Goal: Check status

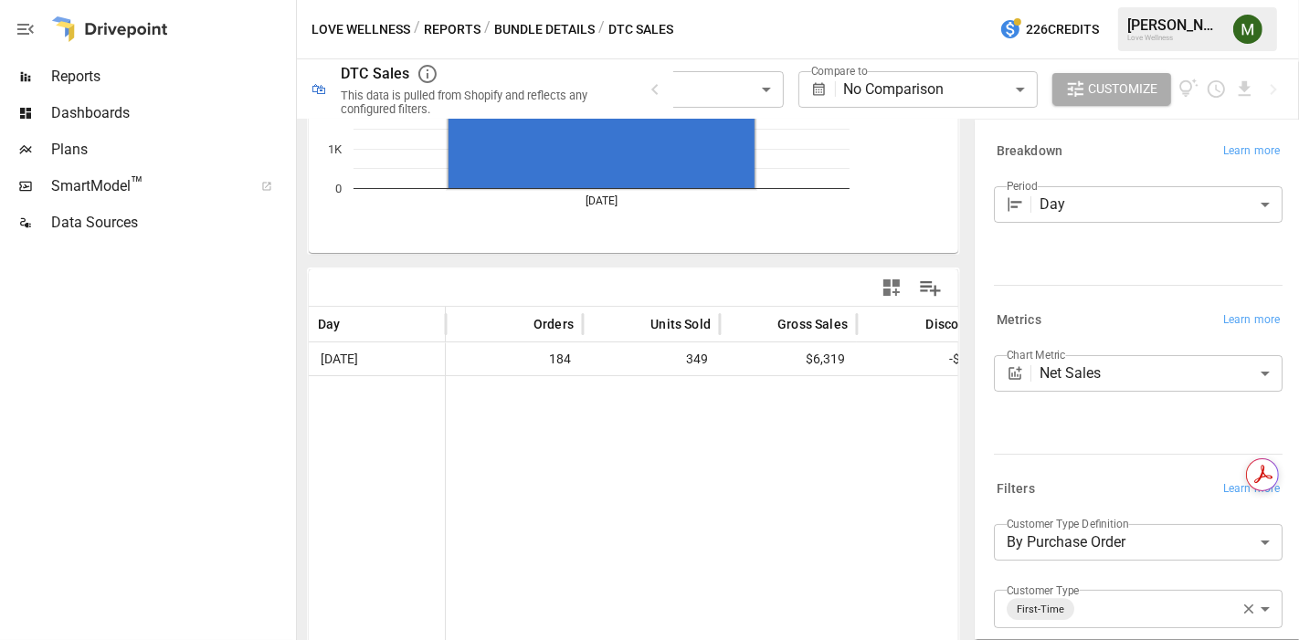
scroll to position [247, 0]
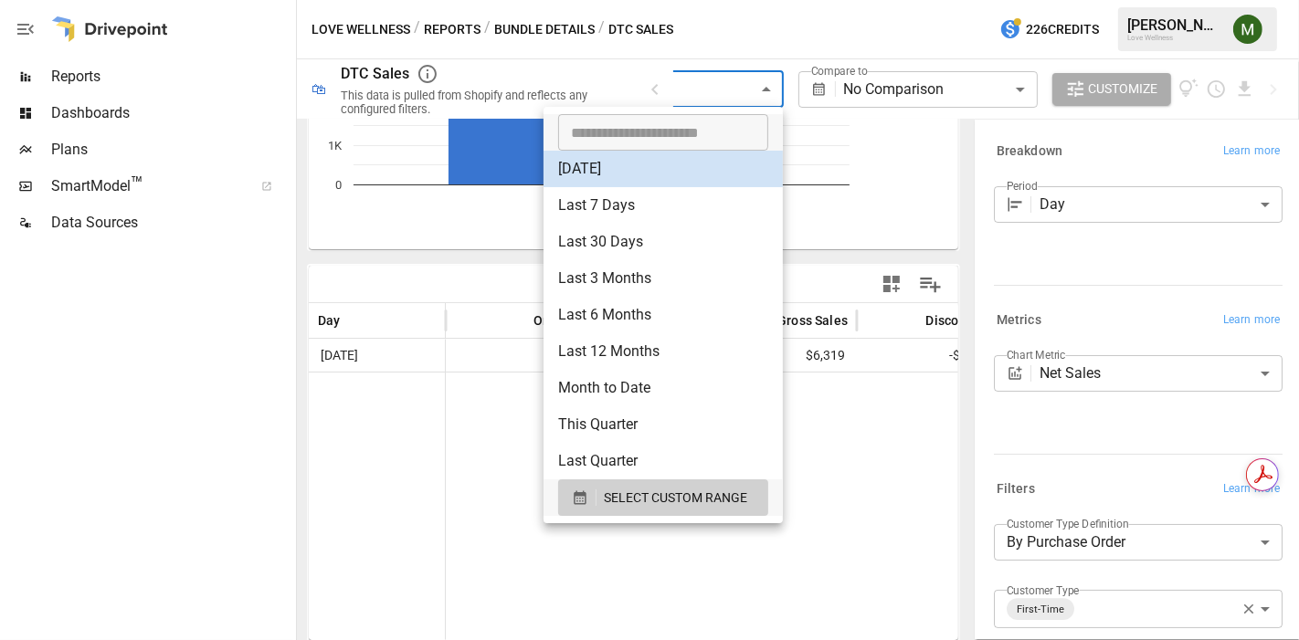
click at [699, 0] on body "**********" at bounding box center [649, 0] width 1299 height 0
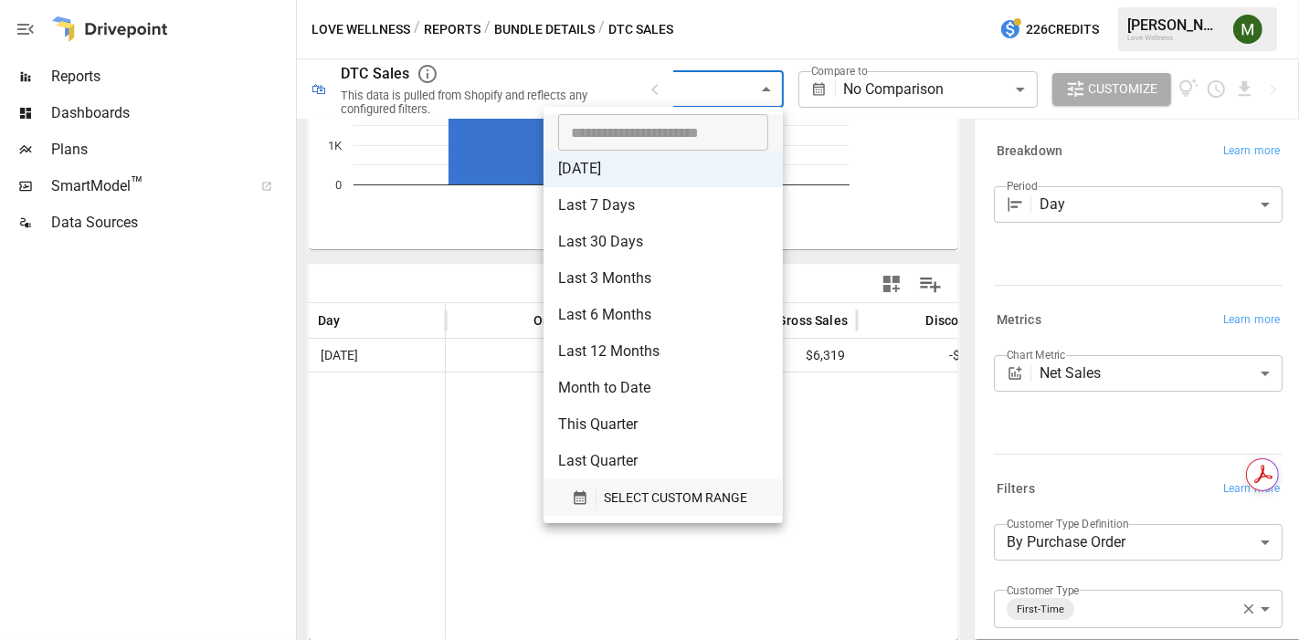
click at [578, 488] on div "SELECT CUSTOM RANGE" at bounding box center [663, 498] width 183 height 23
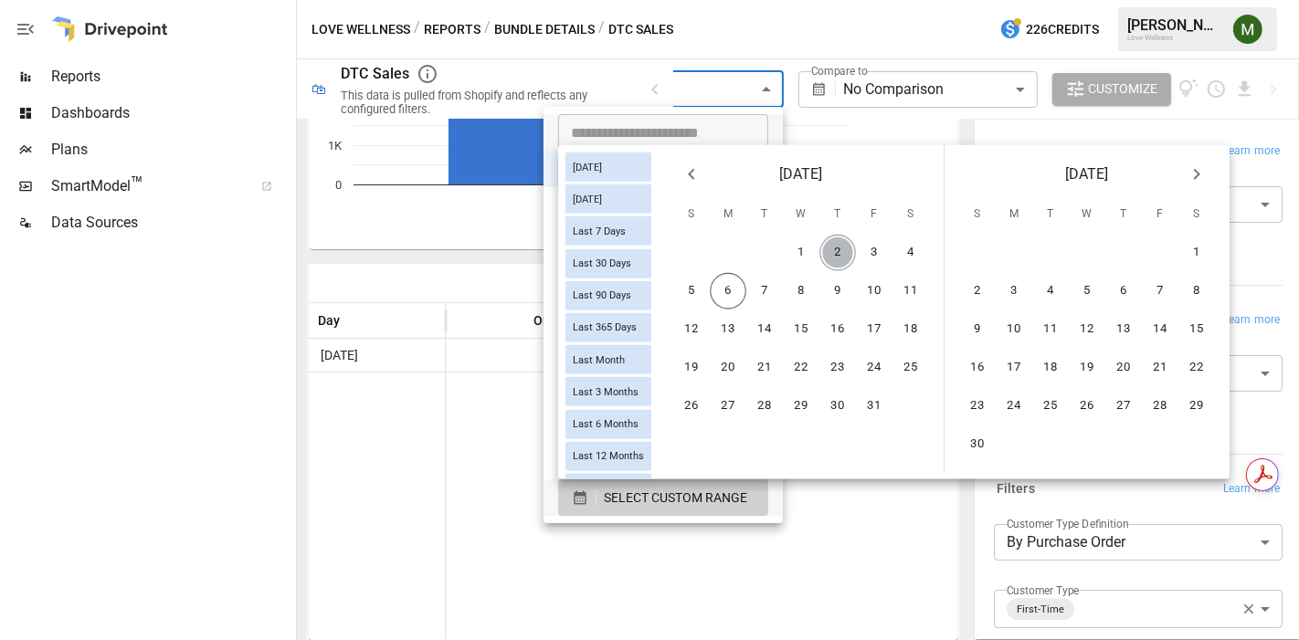
click at [856, 251] on button "2" at bounding box center [838, 253] width 37 height 37
click at [877, 249] on button "3" at bounding box center [874, 253] width 37 height 37
type input "******"
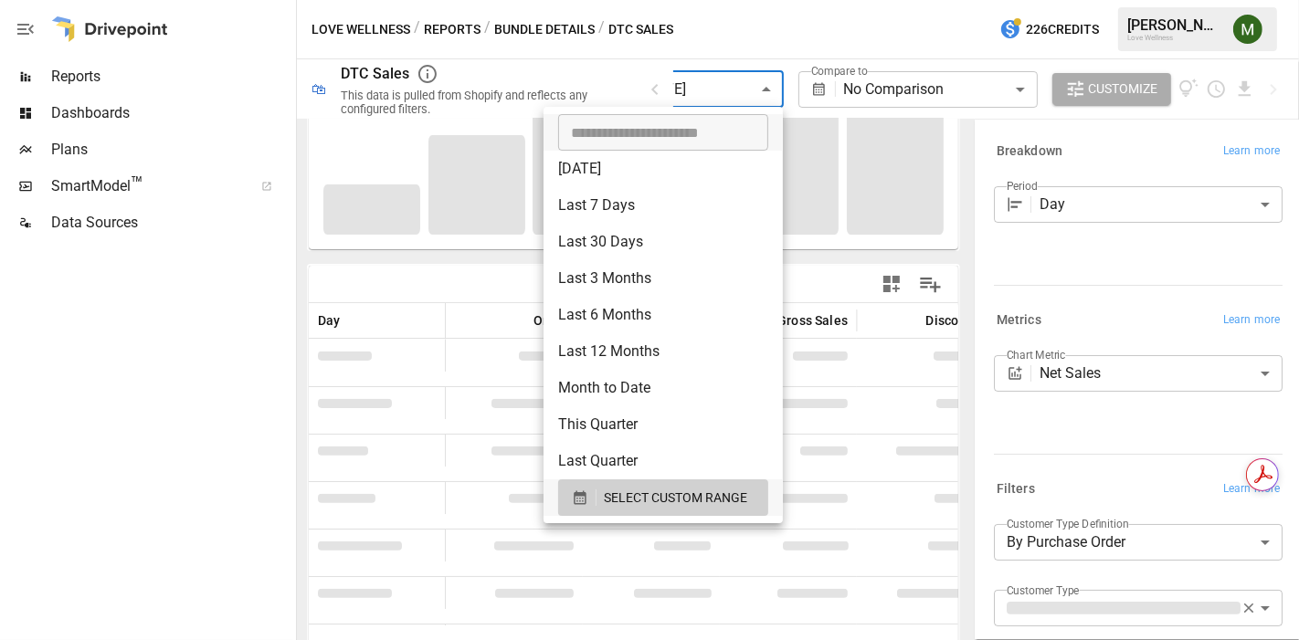
scroll to position [256, 0]
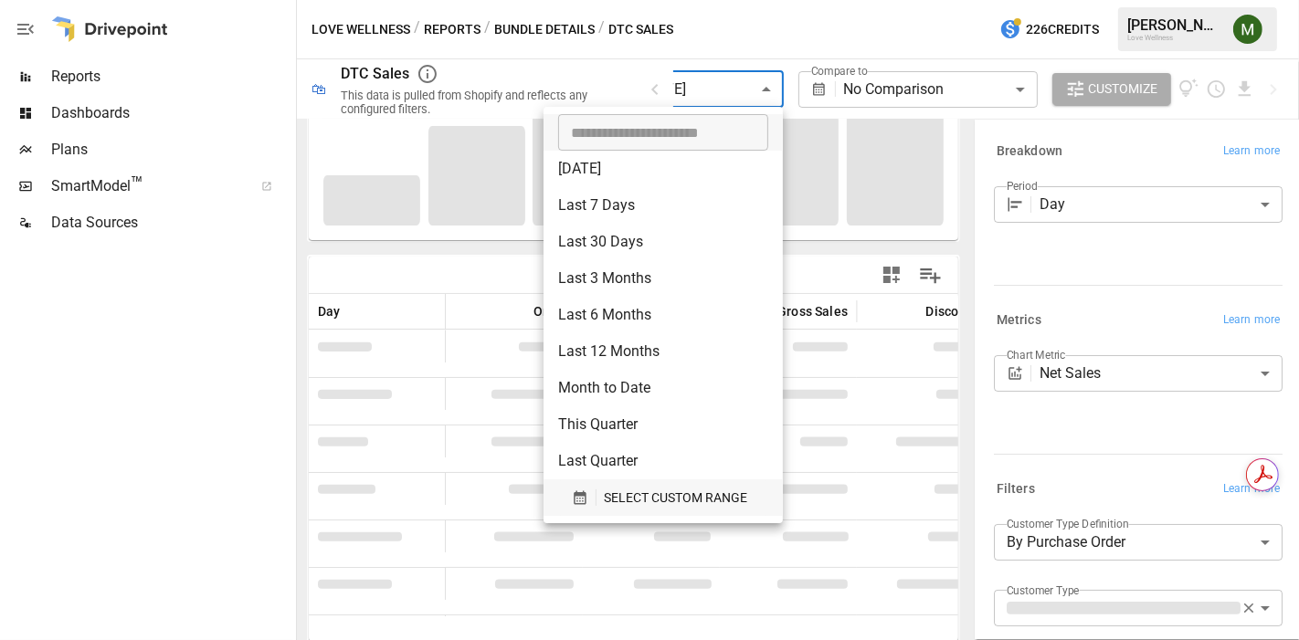
click at [600, 503] on div "SELECT CUSTOM RANGE" at bounding box center [663, 498] width 183 height 23
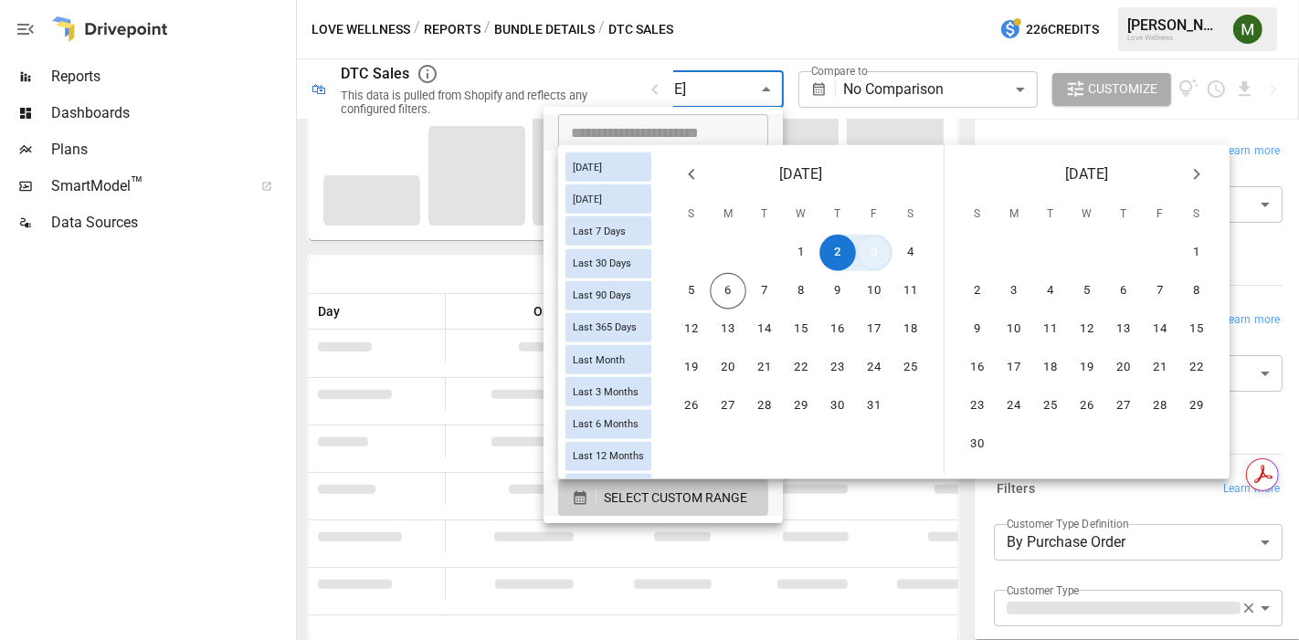
click at [893, 244] on button "3" at bounding box center [874, 253] width 37 height 37
click at [710, 292] on button "5" at bounding box center [691, 291] width 37 height 37
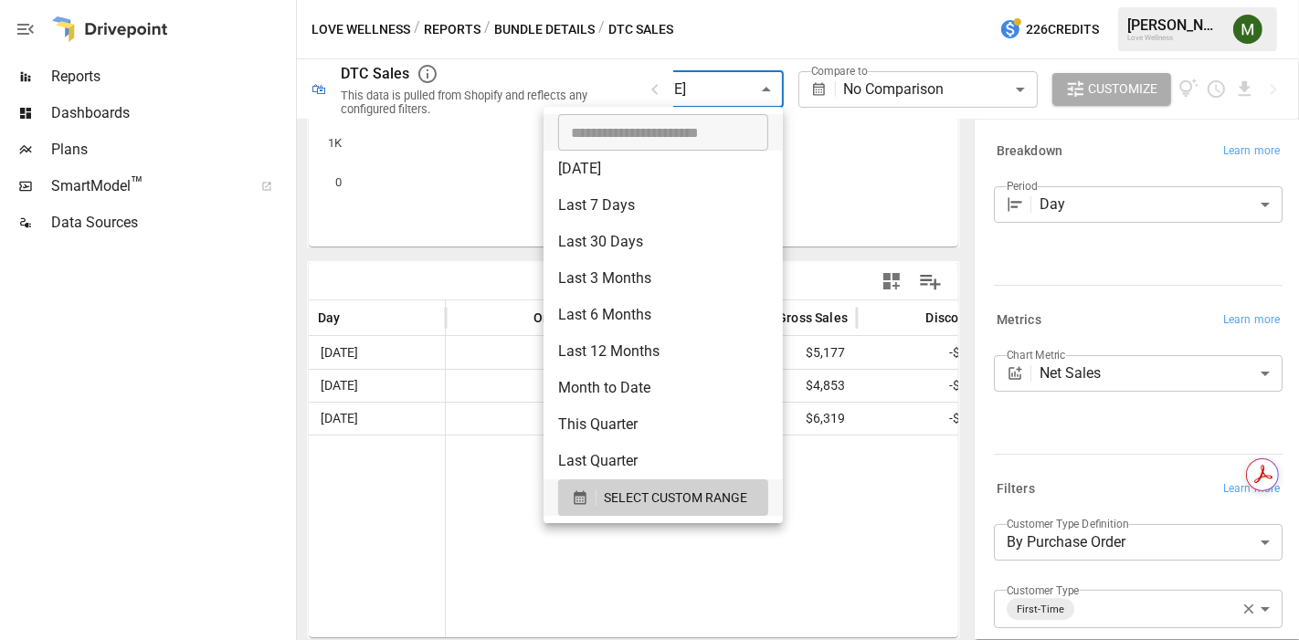
scroll to position [247, 0]
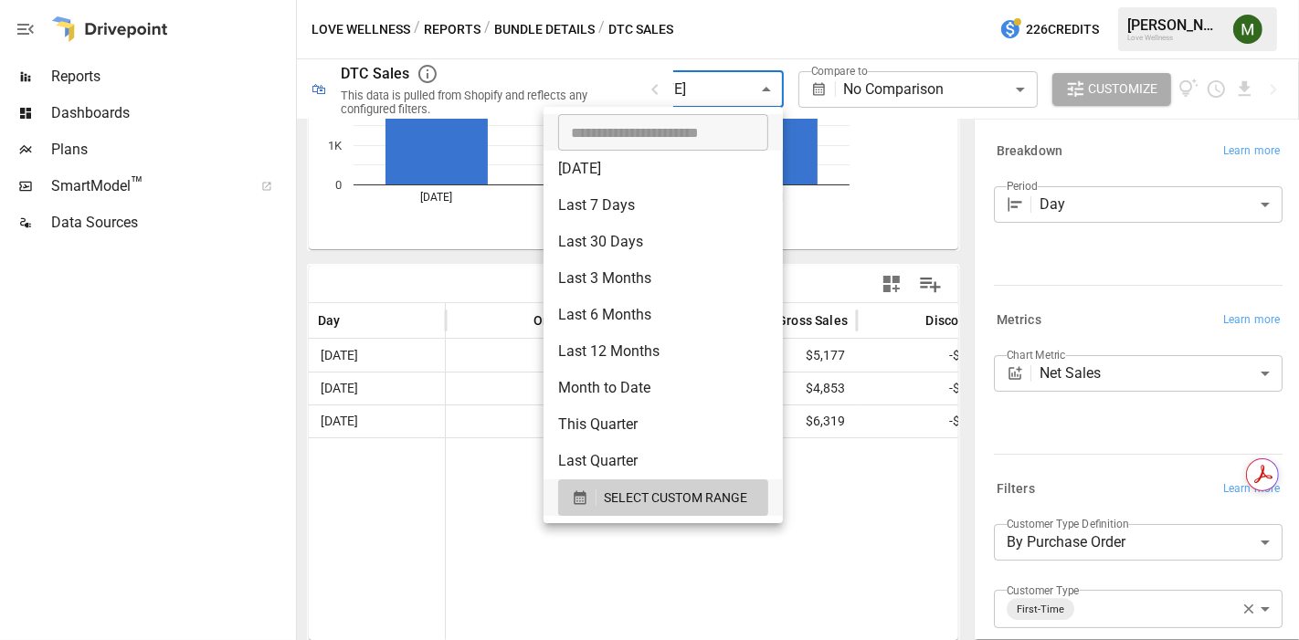
click at [516, 277] on div at bounding box center [649, 320] width 1299 height 640
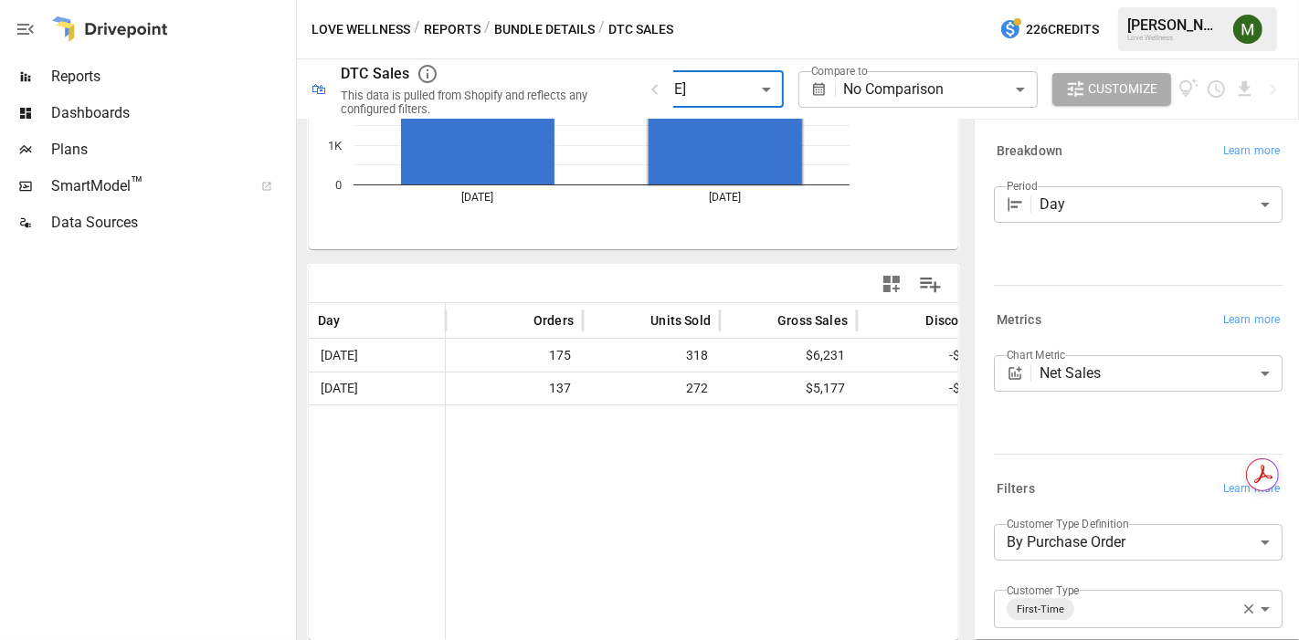
click at [745, 0] on body "**********" at bounding box center [649, 0] width 1299 height 0
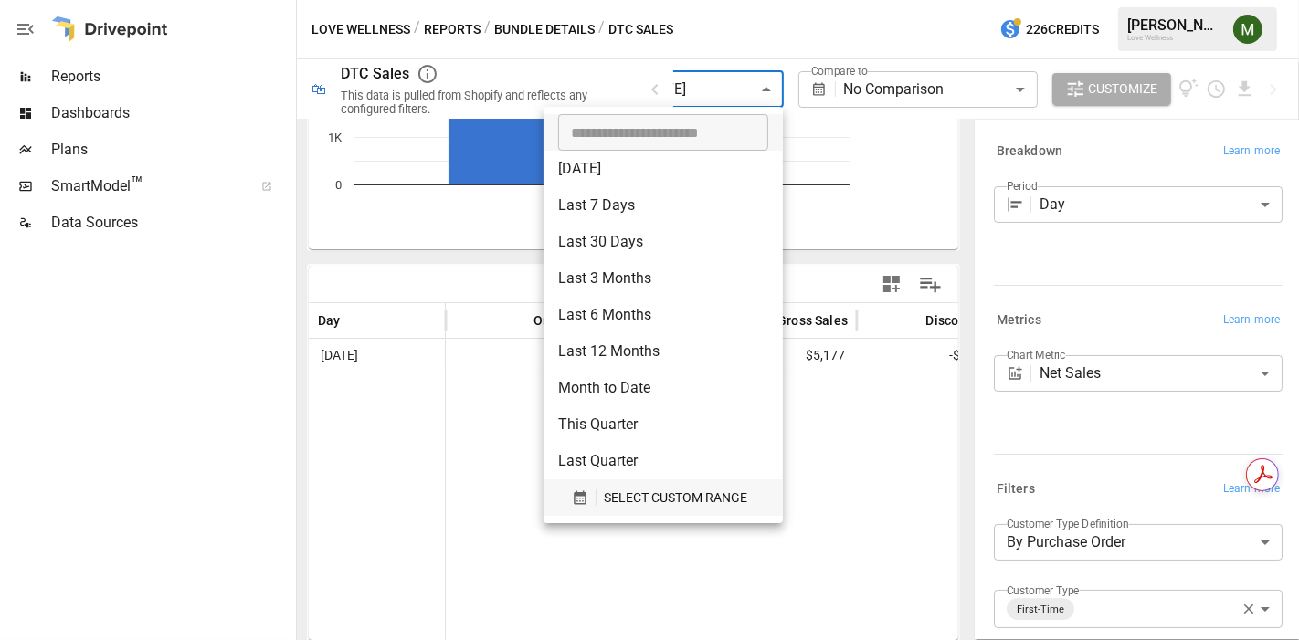
click at [587, 500] on icon "button" at bounding box center [580, 498] width 16 height 16
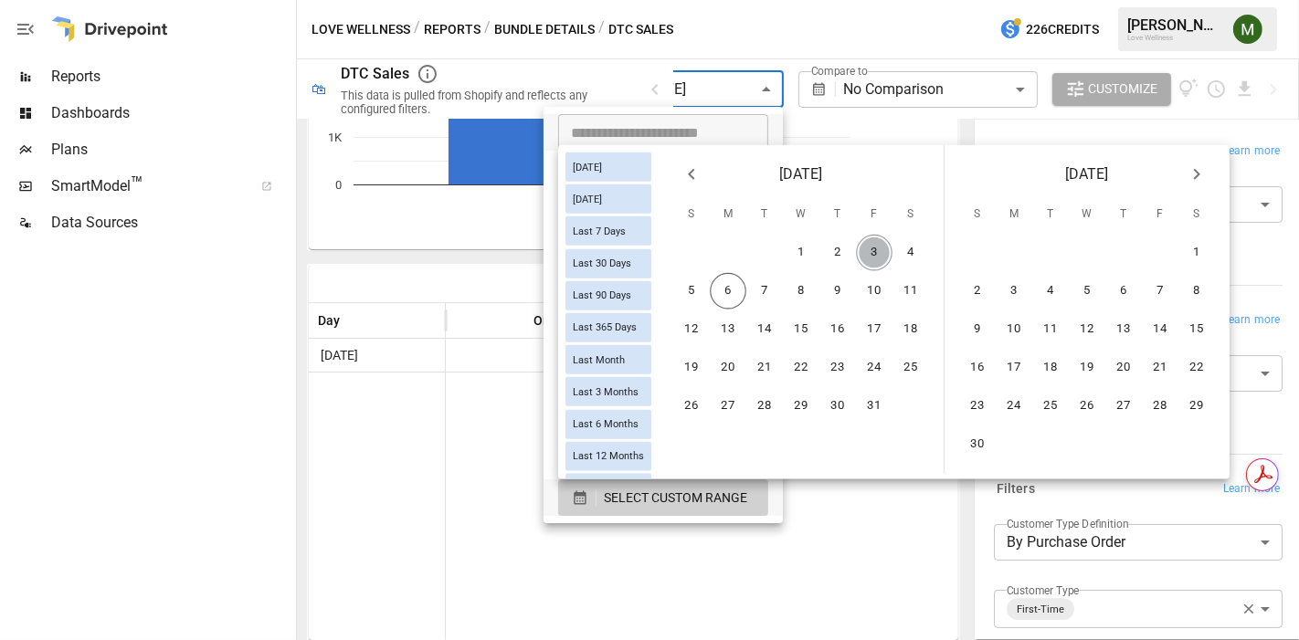
click at [882, 249] on button "3" at bounding box center [874, 253] width 37 height 37
click at [710, 288] on button "5" at bounding box center [691, 291] width 37 height 37
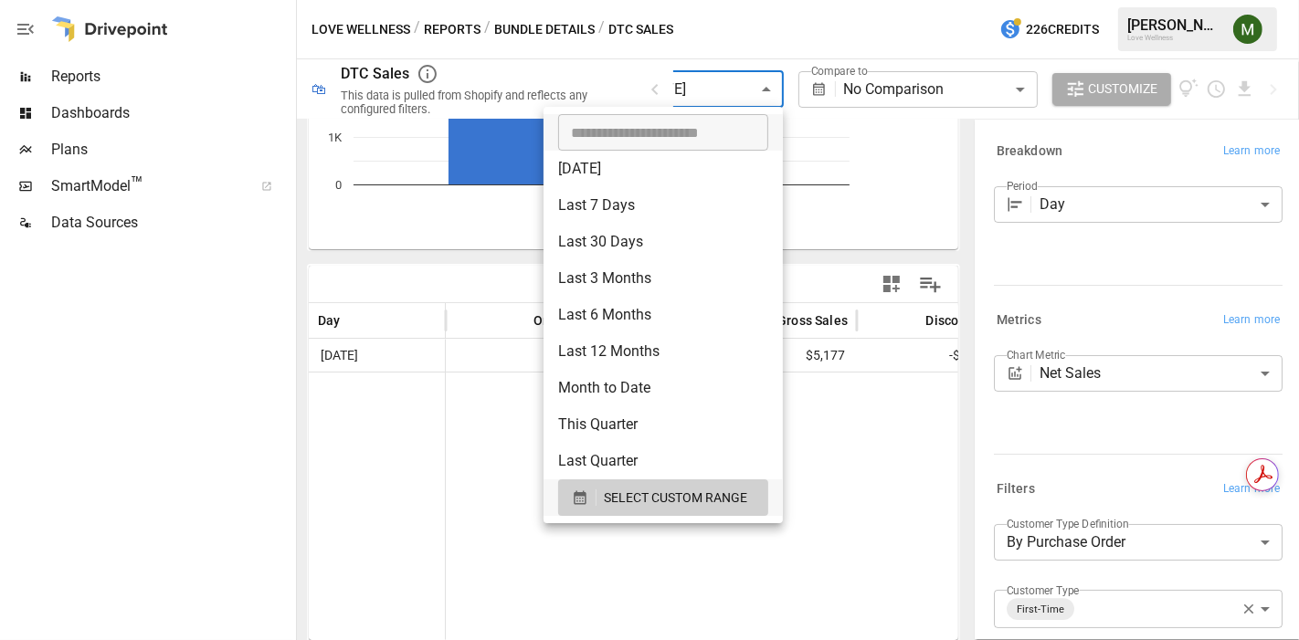
click at [884, 244] on div at bounding box center [649, 320] width 1299 height 640
